Goal: Transaction & Acquisition: Purchase product/service

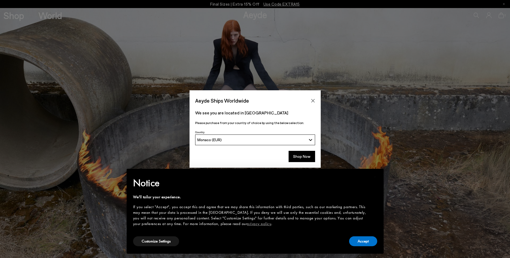
click at [301, 156] on button "Shop Now" at bounding box center [302, 156] width 27 height 11
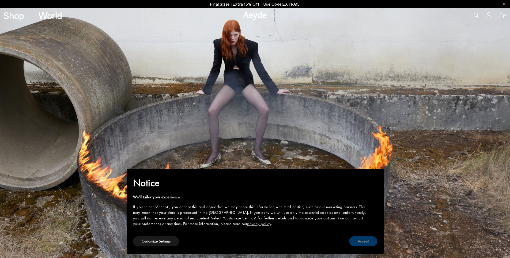
click at [363, 244] on button "Accept" at bounding box center [363, 241] width 28 height 10
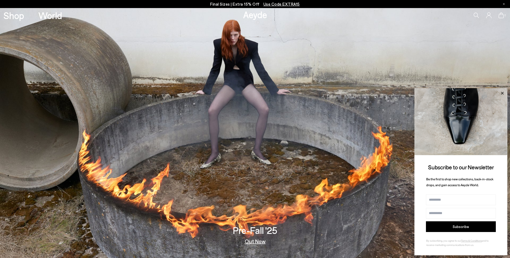
click at [503, 92] on icon at bounding box center [502, 93] width 7 height 7
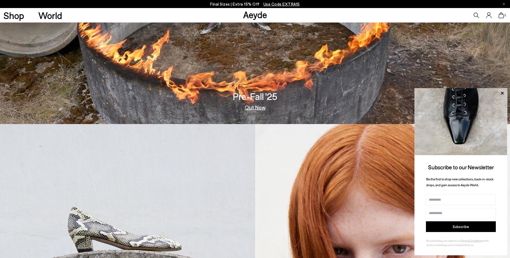
drag, startPoint x: 503, startPoint y: 92, endPoint x: 412, endPoint y: 104, distance: 91.3
click at [501, 93] on icon at bounding box center [502, 93] width 7 height 7
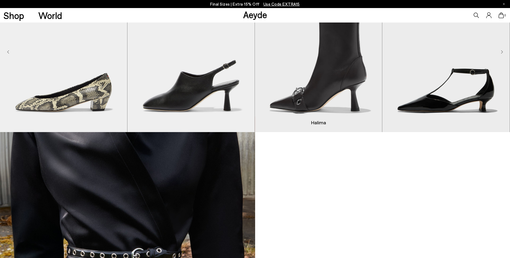
scroll to position [455, 0]
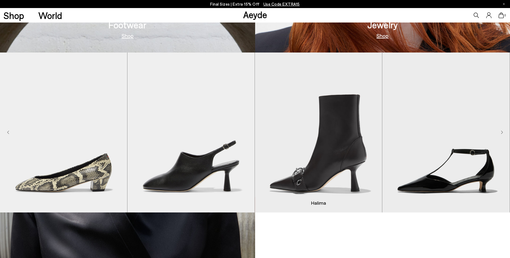
click at [335, 148] on img "3 / 9" at bounding box center [318, 132] width 127 height 160
click at [321, 172] on img "3 / 9" at bounding box center [318, 132] width 127 height 160
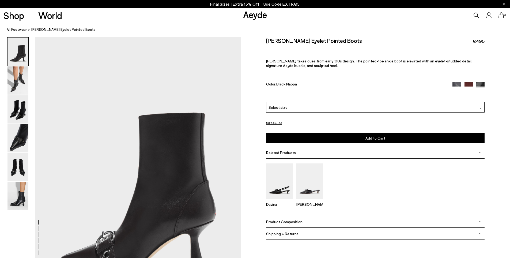
click at [11, 30] on link "All Footwear" at bounding box center [17, 30] width 20 height 6
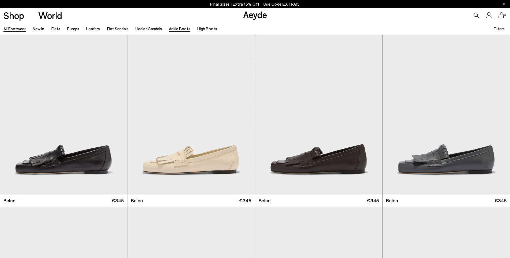
click at [177, 28] on link "Ankle Boots" at bounding box center [179, 28] width 21 height 5
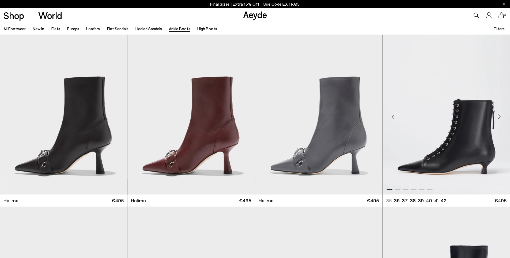
click at [499, 117] on div "Next slide" at bounding box center [499, 117] width 16 height 16
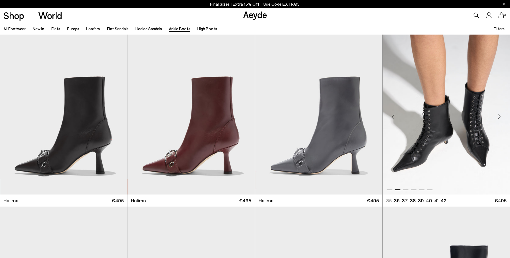
click at [499, 117] on div "Next slide" at bounding box center [499, 117] width 16 height 16
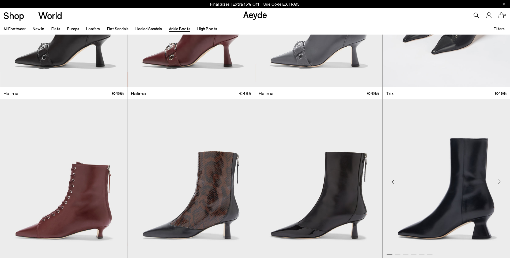
scroll to position [161, 0]
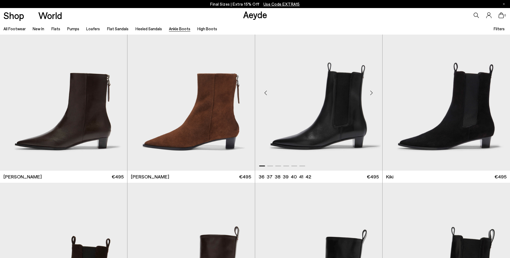
scroll to position [910, 0]
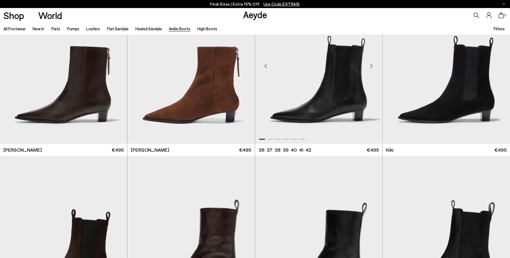
click at [372, 63] on div "Next slide" at bounding box center [372, 66] width 16 height 16
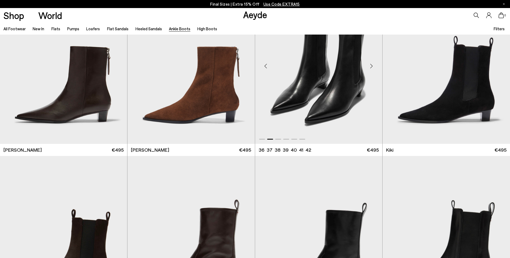
click at [372, 63] on div "Next slide" at bounding box center [372, 66] width 16 height 16
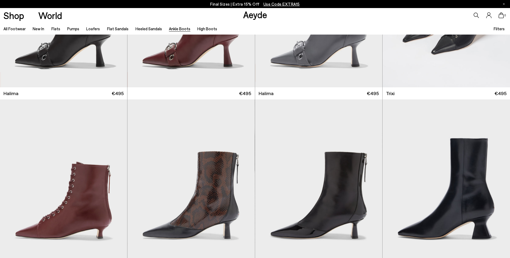
scroll to position [0, 0]
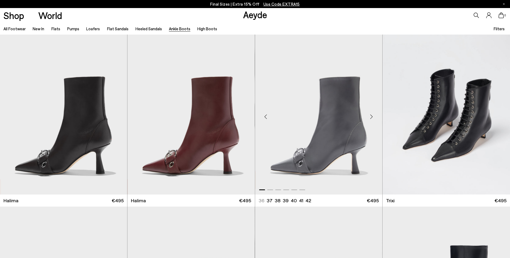
click at [370, 117] on div "Next slide" at bounding box center [372, 117] width 16 height 16
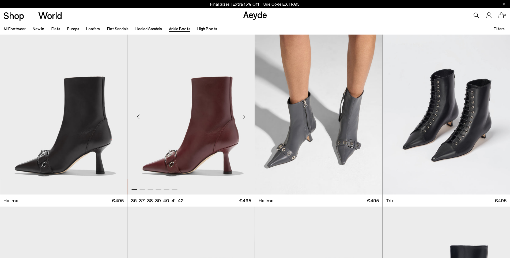
click at [244, 118] on div "Next slide" at bounding box center [244, 117] width 16 height 16
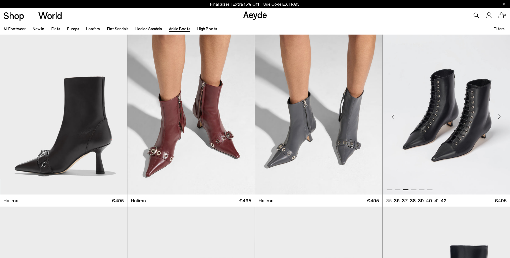
click at [500, 118] on div "Next slide" at bounding box center [499, 117] width 16 height 16
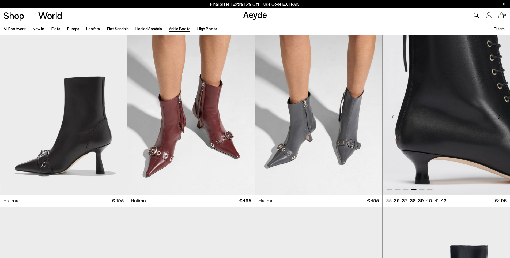
click at [500, 118] on div "Next slide" at bounding box center [499, 117] width 16 height 16
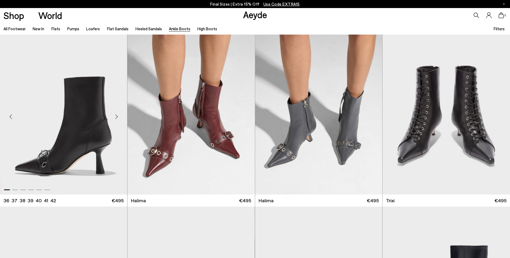
click at [118, 114] on div "Next slide" at bounding box center [116, 117] width 16 height 16
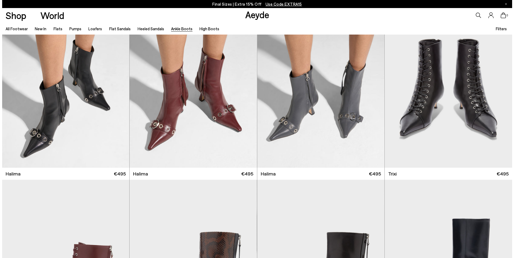
scroll to position [134, 0]
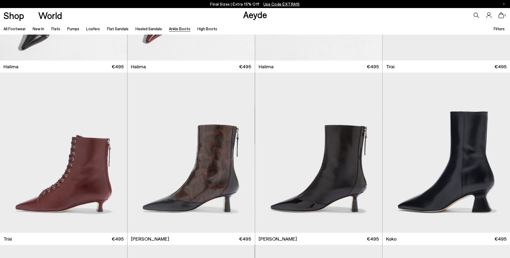
click at [498, 29] on span "Filters" at bounding box center [499, 28] width 11 height 5
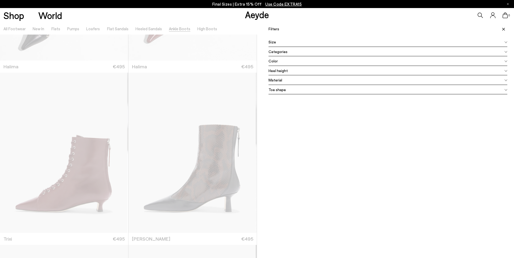
click at [274, 63] on span "Color" at bounding box center [273, 61] width 9 height 6
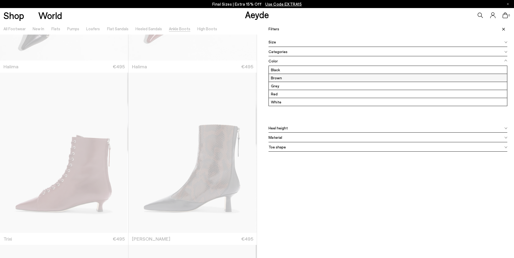
click at [277, 77] on label "Brown" at bounding box center [388, 78] width 238 height 8
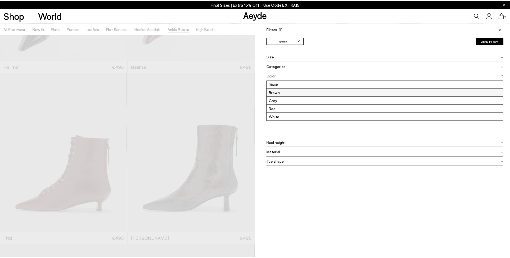
scroll to position [0, 0]
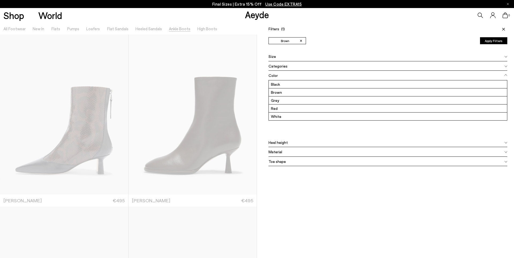
click at [502, 29] on icon at bounding box center [503, 29] width 3 height 3
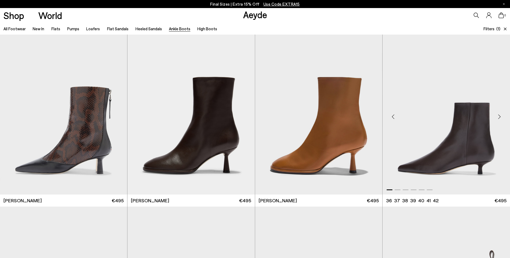
click at [499, 116] on div "Next slide" at bounding box center [499, 117] width 16 height 16
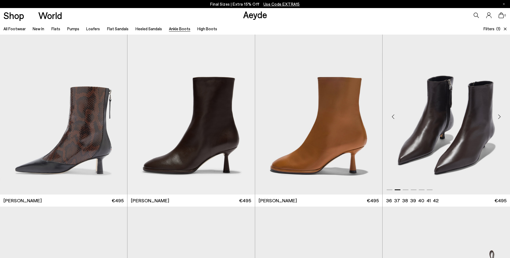
click at [499, 116] on div "Next slide" at bounding box center [499, 117] width 16 height 16
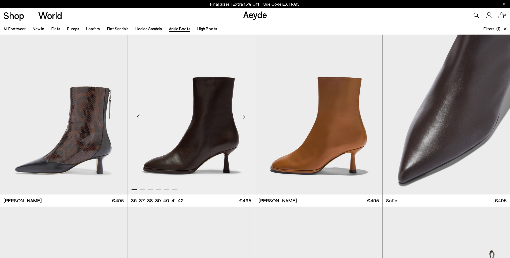
click at [244, 115] on div "Next slide" at bounding box center [244, 117] width 16 height 16
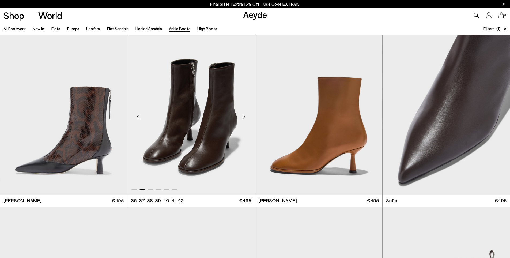
click at [244, 115] on div "Next slide" at bounding box center [244, 117] width 16 height 16
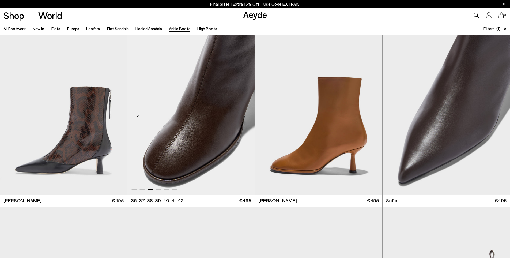
click at [244, 115] on div "Next slide" at bounding box center [244, 117] width 16 height 16
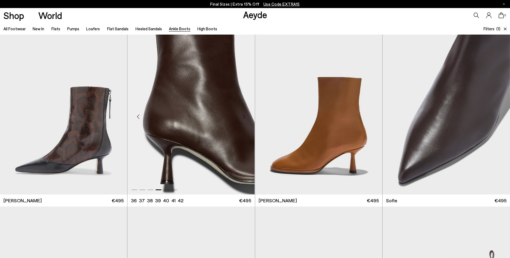
click at [243, 118] on div "Next slide" at bounding box center [244, 117] width 16 height 16
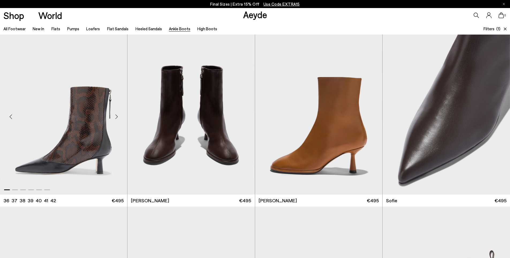
click at [114, 118] on div "Next slide" at bounding box center [116, 117] width 16 height 16
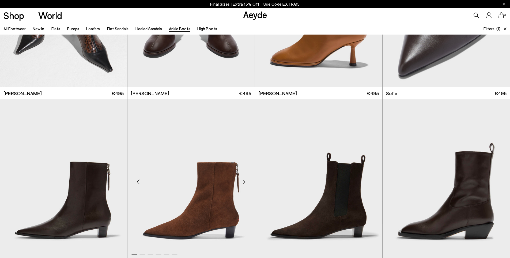
scroll to position [134, 0]
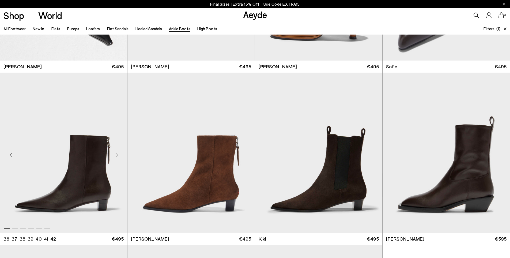
click at [118, 156] on div "Next slide" at bounding box center [116, 155] width 16 height 16
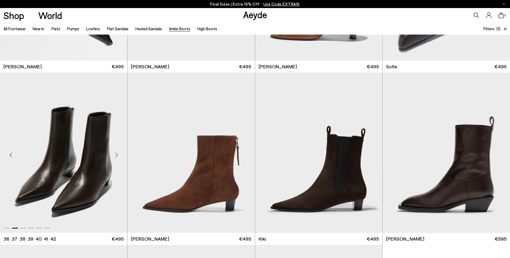
click at [118, 156] on div "Next slide" at bounding box center [116, 155] width 16 height 16
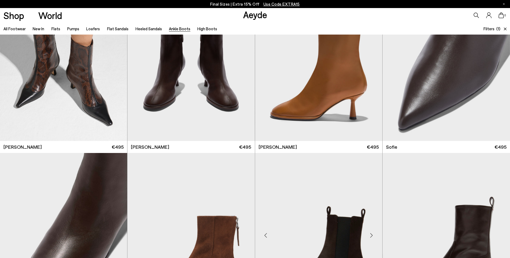
scroll to position [0, 0]
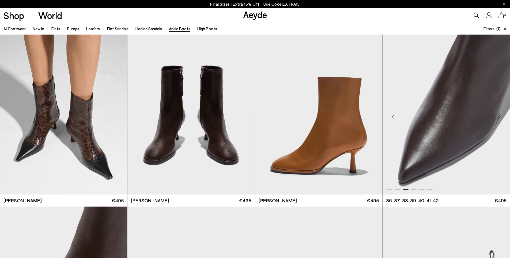
click at [500, 117] on div "Next slide" at bounding box center [499, 117] width 16 height 16
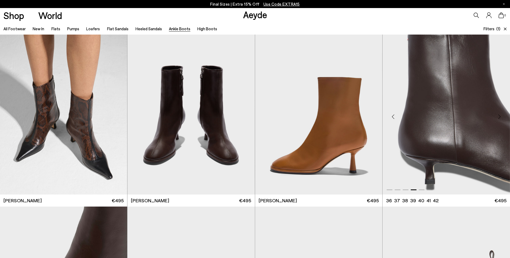
click at [499, 118] on div "Next slide" at bounding box center [499, 117] width 16 height 16
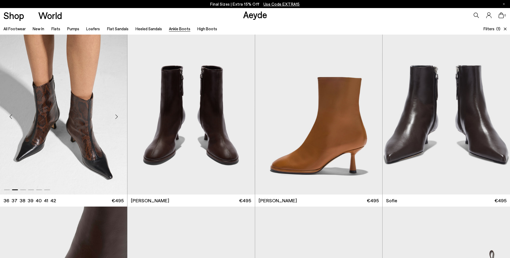
click at [115, 115] on div "Next slide" at bounding box center [116, 117] width 16 height 16
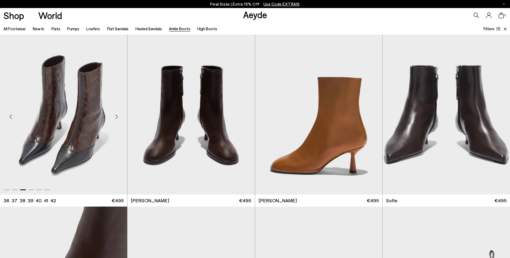
click at [115, 115] on div "Next slide" at bounding box center [116, 117] width 16 height 16
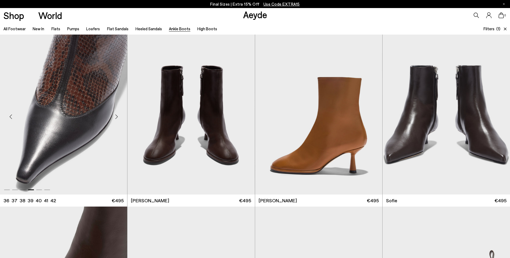
click at [115, 115] on div "Next slide" at bounding box center [116, 117] width 16 height 16
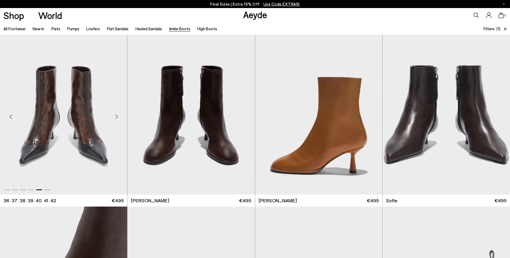
click at [115, 115] on div "Next slide" at bounding box center [116, 117] width 16 height 16
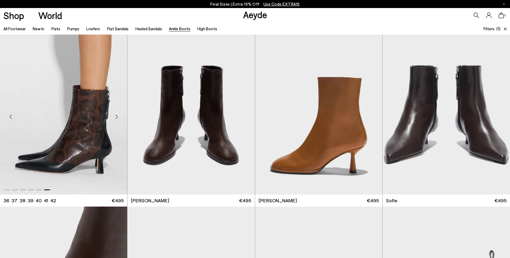
click at [115, 115] on div "Next slide" at bounding box center [116, 117] width 16 height 16
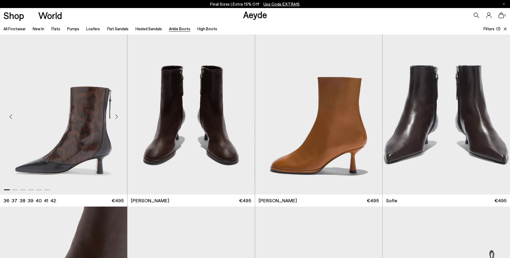
click at [93, 149] on img "1 / 6" at bounding box center [63, 115] width 127 height 160
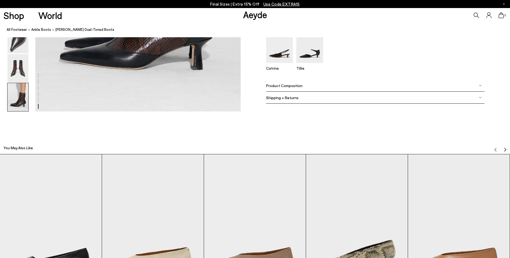
scroll to position [1467, 0]
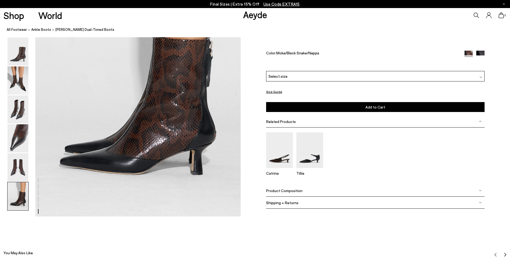
click at [480, 191] on img at bounding box center [480, 190] width 3 height 3
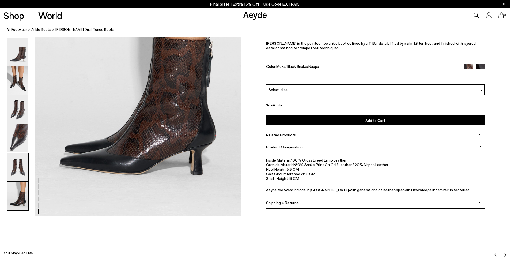
click at [14, 168] on img at bounding box center [17, 167] width 21 height 28
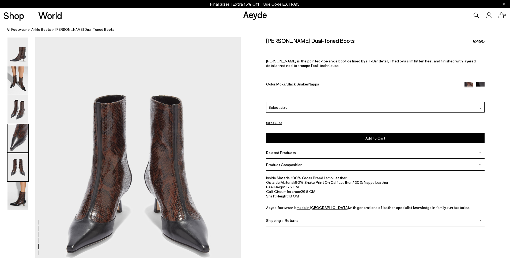
click at [19, 137] on img at bounding box center [17, 138] width 21 height 28
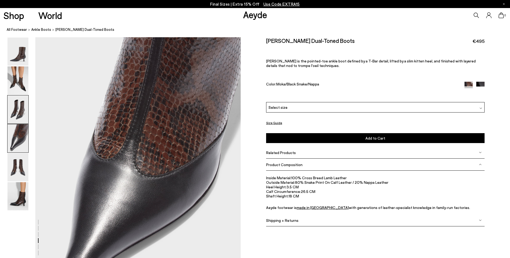
click at [20, 110] on img at bounding box center [17, 109] width 21 height 28
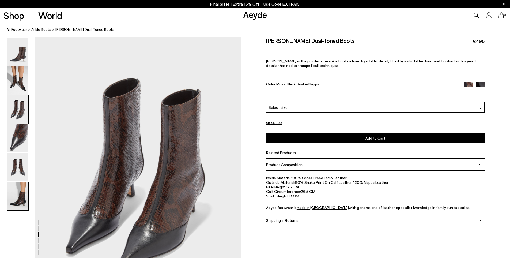
click at [11, 201] on img at bounding box center [17, 196] width 21 height 28
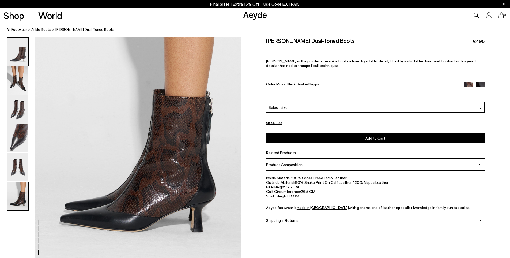
click at [19, 55] on img at bounding box center [17, 51] width 21 height 28
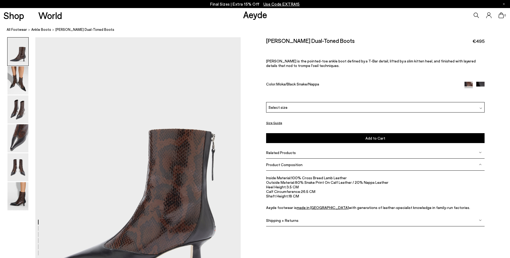
scroll to position [80, 0]
